Goal: Find specific page/section: Find specific page/section

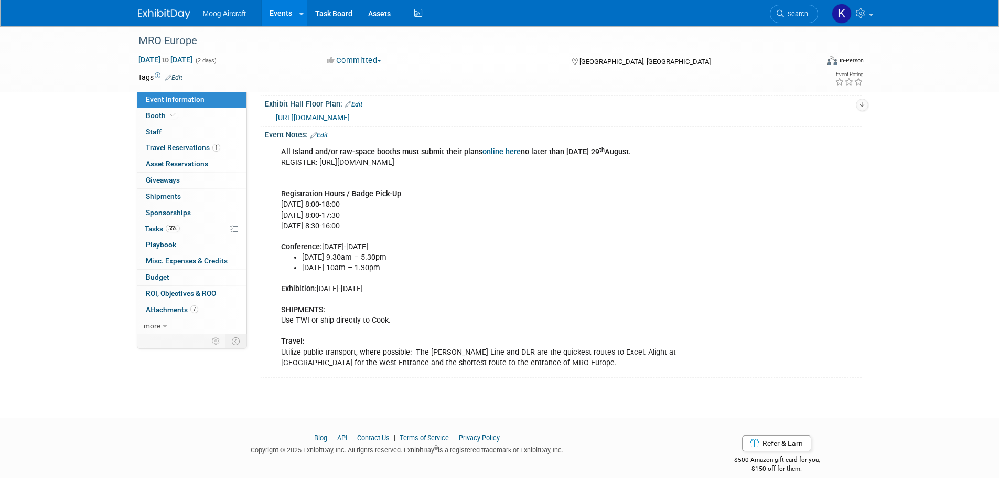
click at [171, 15] on img at bounding box center [164, 14] width 52 height 10
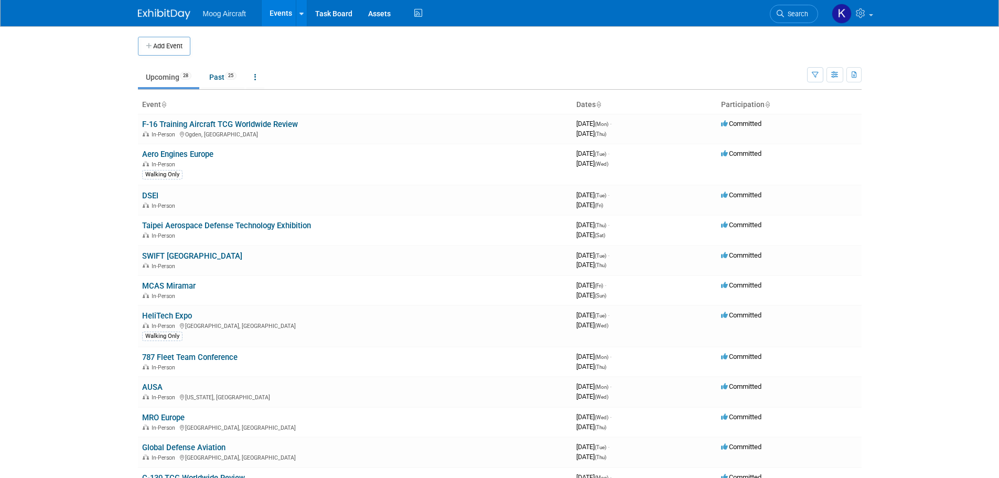
click at [176, 285] on link "MCAS Miramar" at bounding box center [168, 285] width 53 height 9
